Goal: Find specific page/section: Find specific page/section

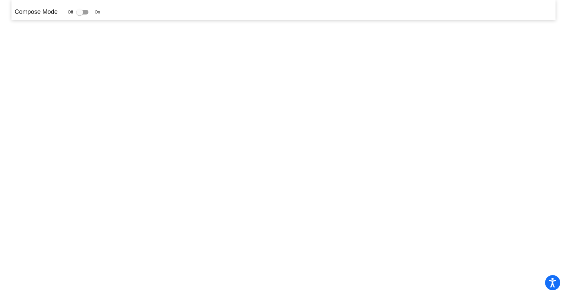
click at [82, 14] on div at bounding box center [79, 12] width 7 height 7
click at [80, 15] on input "checkbox" at bounding box center [79, 15] width 0 height 0
checkbox input "true"
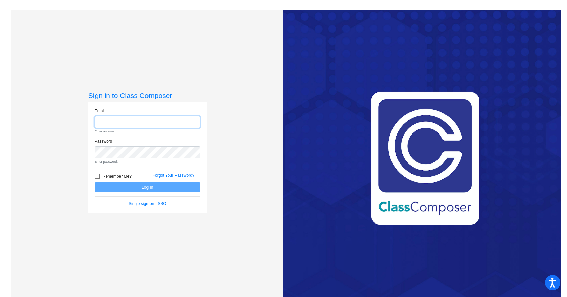
type input "[EMAIL_ADDRESS][DOMAIN_NAME]"
click at [141, 188] on form "Email [EMAIL_ADDRESS][DOMAIN_NAME] Enter an email. Password Enter password. Rem…" at bounding box center [148, 157] width 106 height 99
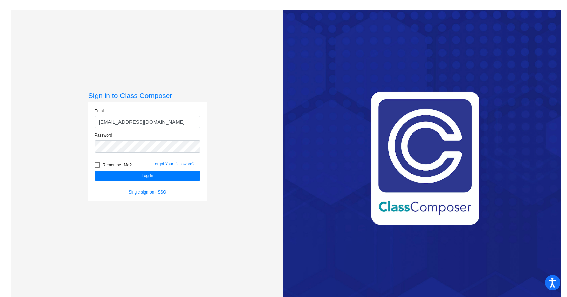
click at [98, 164] on div at bounding box center [97, 164] width 5 height 5
click at [97, 168] on input "Remember Me?" at bounding box center [97, 168] width 0 height 0
checkbox input "true"
click at [154, 176] on button "Log In" at bounding box center [148, 176] width 106 height 10
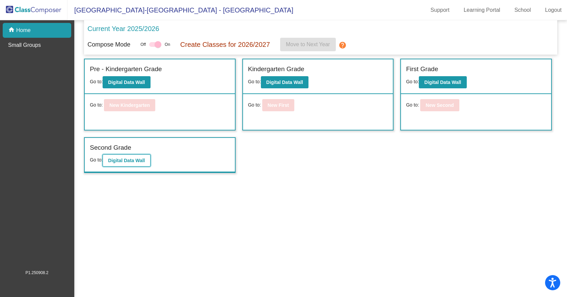
click at [130, 162] on b "Digital Data Wall" at bounding box center [126, 160] width 37 height 5
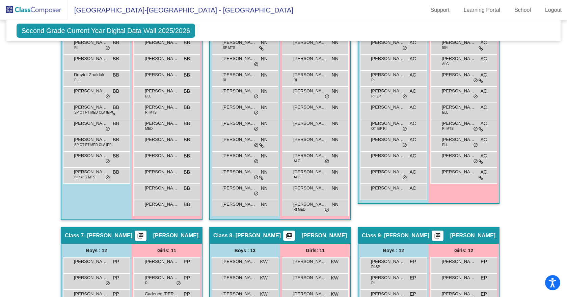
scroll to position [675, 0]
